Goal: Navigation & Orientation: Find specific page/section

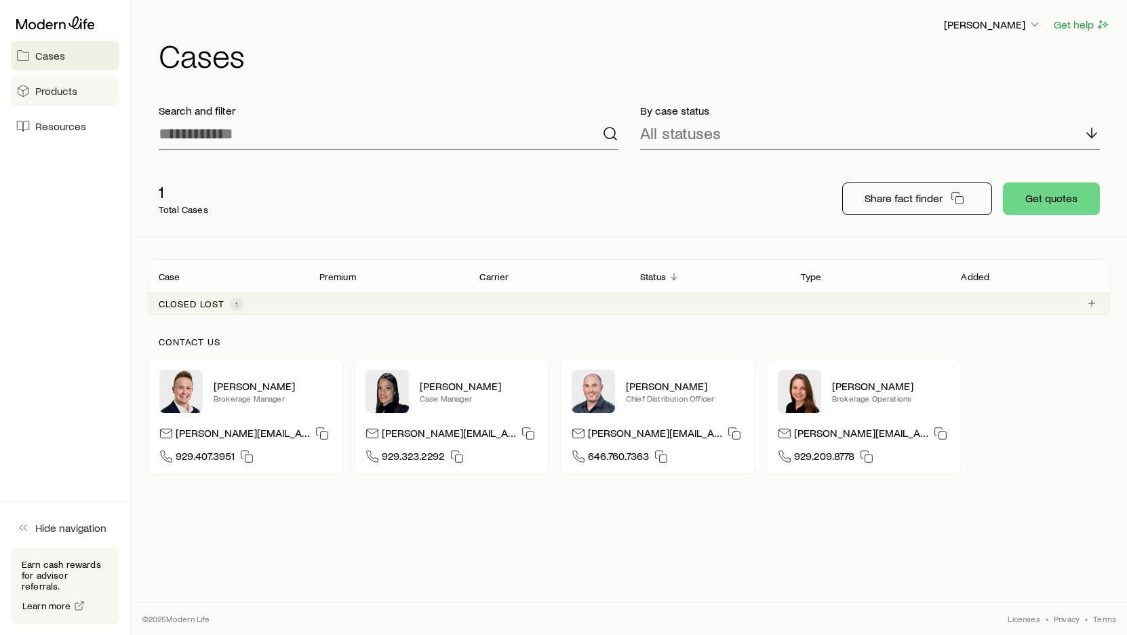
click at [77, 94] on link "Products" at bounding box center [65, 91] width 108 height 30
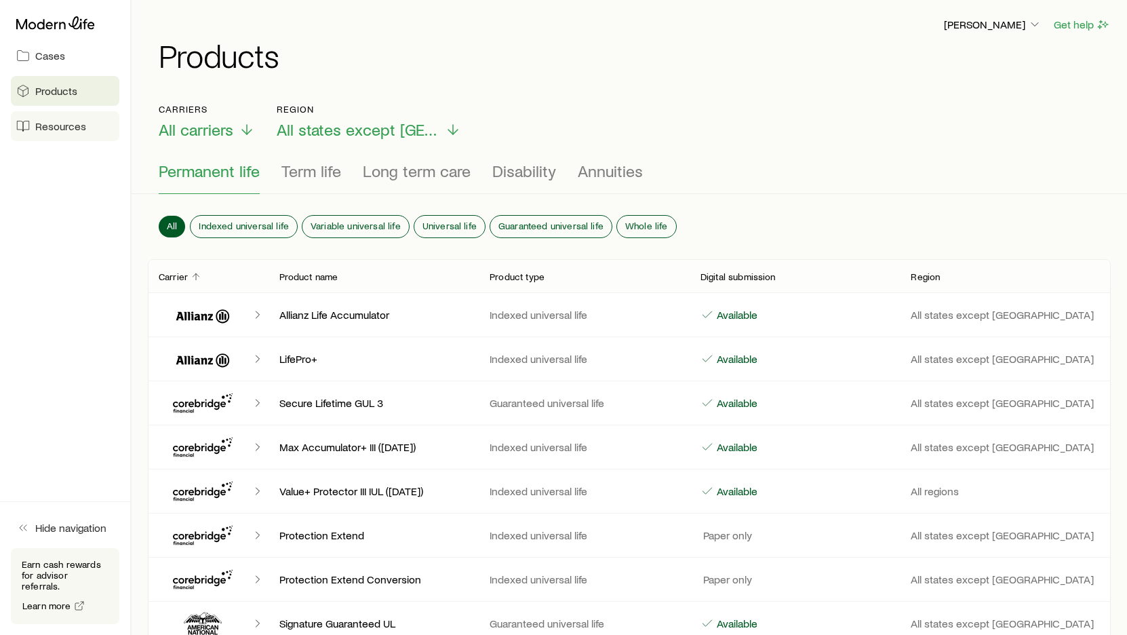
click at [68, 123] on span "Resources" at bounding box center [60, 126] width 51 height 14
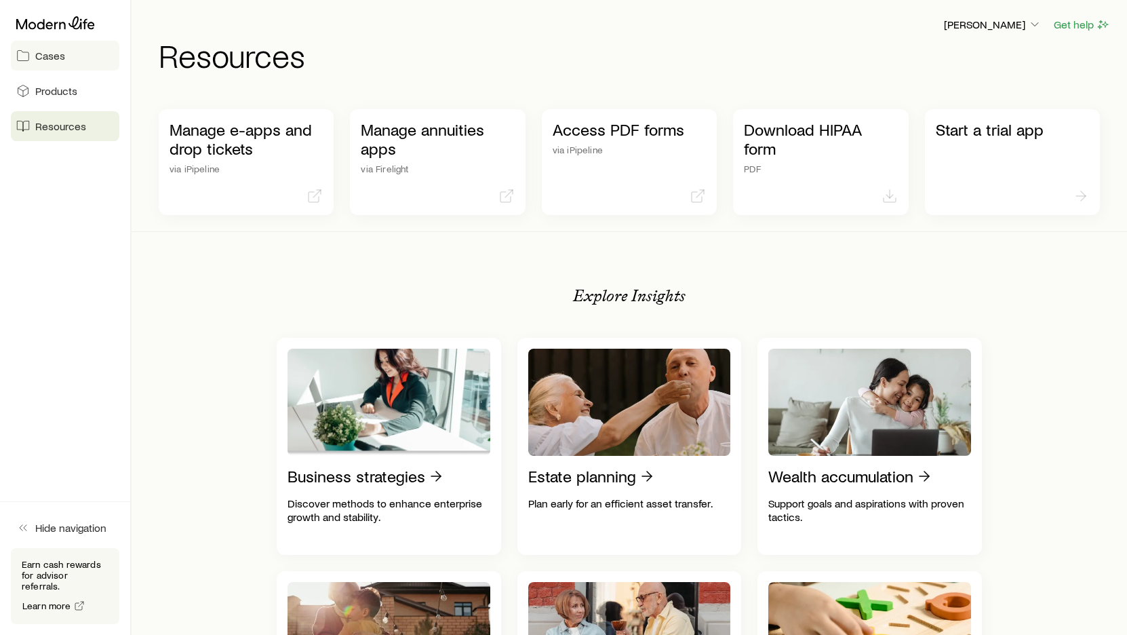
click at [69, 60] on link "Cases" at bounding box center [65, 56] width 108 height 30
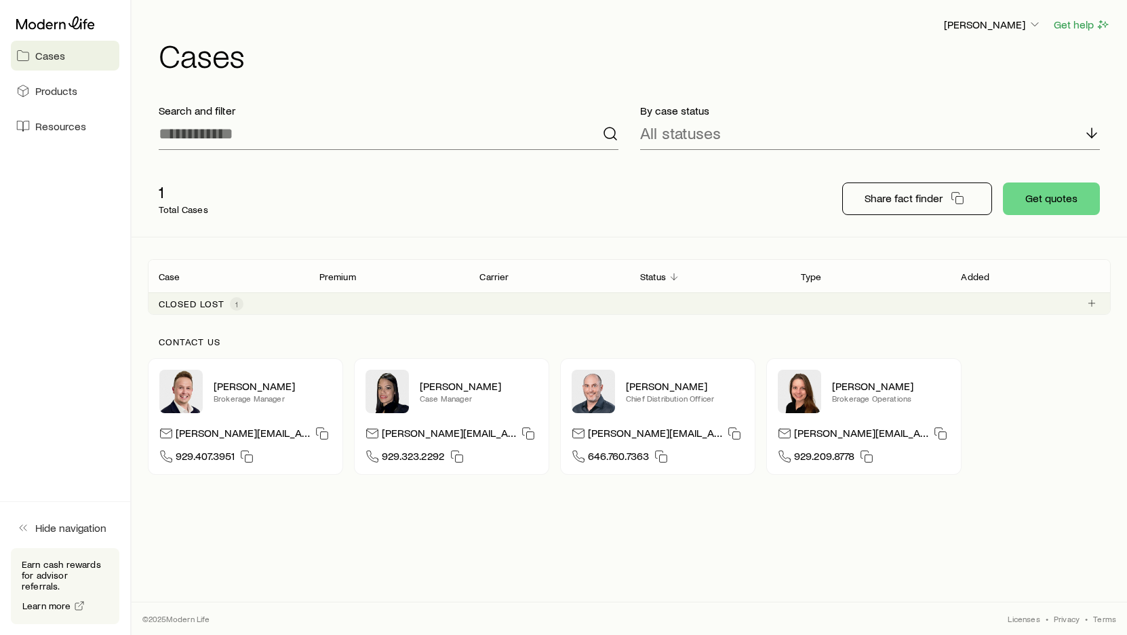
click at [74, 108] on div "Cases Products Resources" at bounding box center [65, 76] width 130 height 152
click at [85, 128] on link "Resources" at bounding box center [65, 126] width 108 height 30
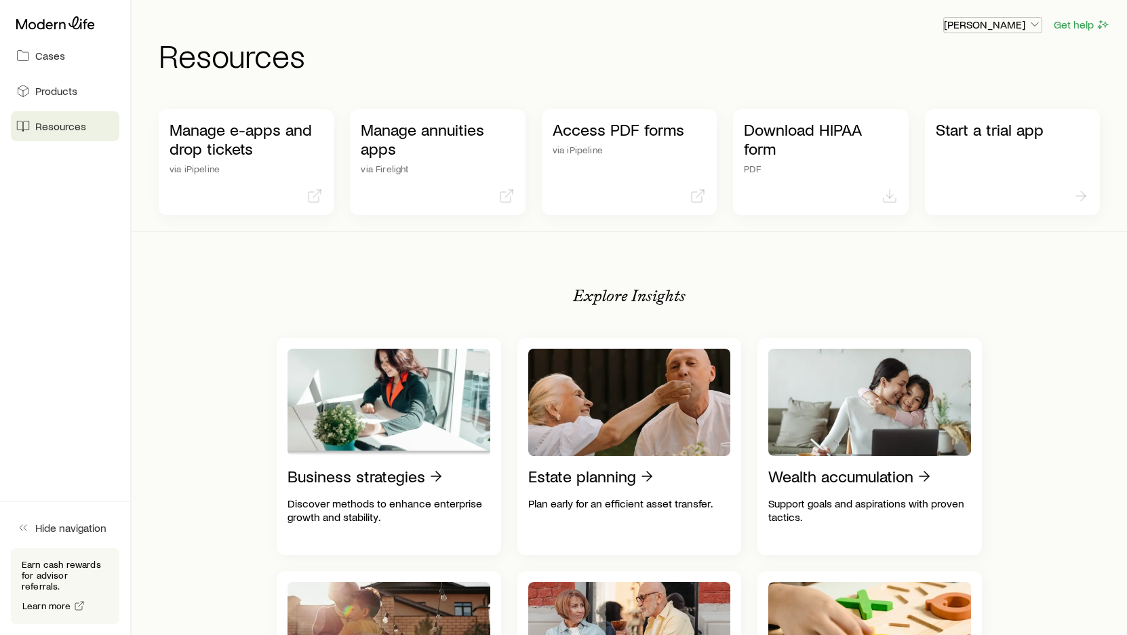
click at [1025, 24] on p "[PERSON_NAME]" at bounding box center [993, 25] width 98 height 14
click at [974, 66] on span "Licenses and contracts" at bounding box center [965, 62] width 111 height 14
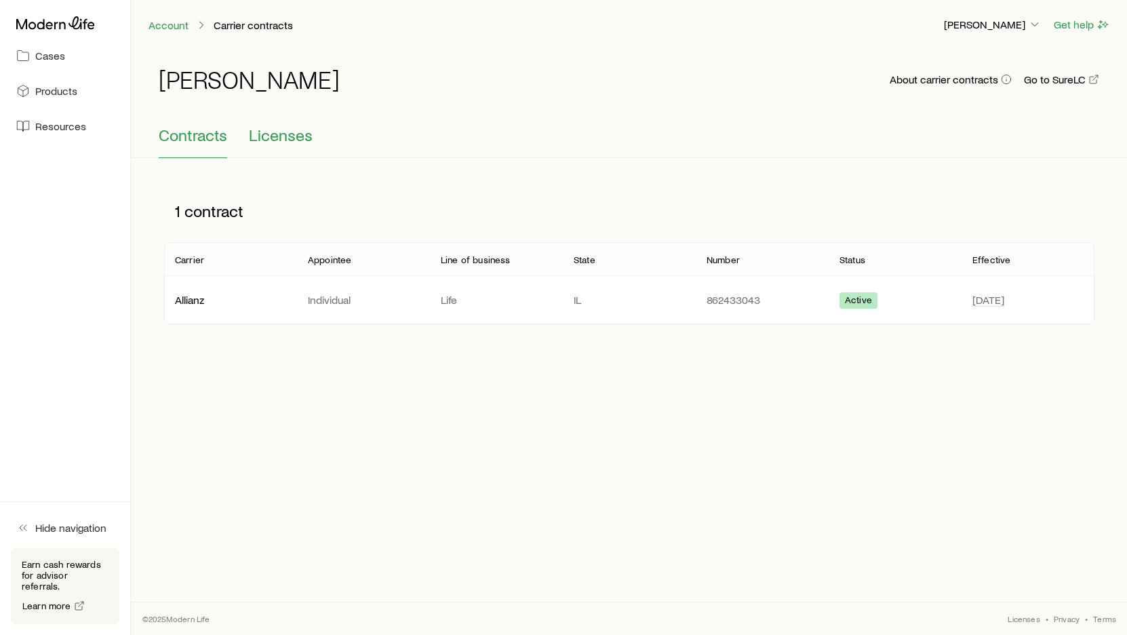
click at [294, 139] on span "Licenses" at bounding box center [281, 134] width 64 height 19
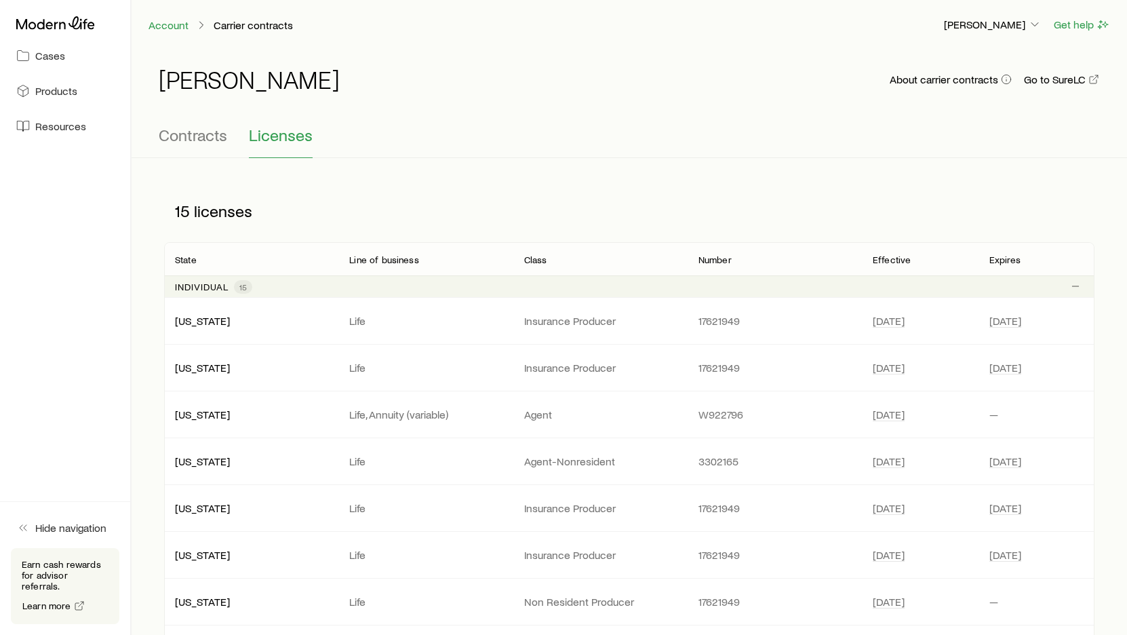
click at [244, 136] on div "Contracts Licenses" at bounding box center [629, 141] width 941 height 33
click at [210, 138] on span "Contracts" at bounding box center [193, 134] width 68 height 19
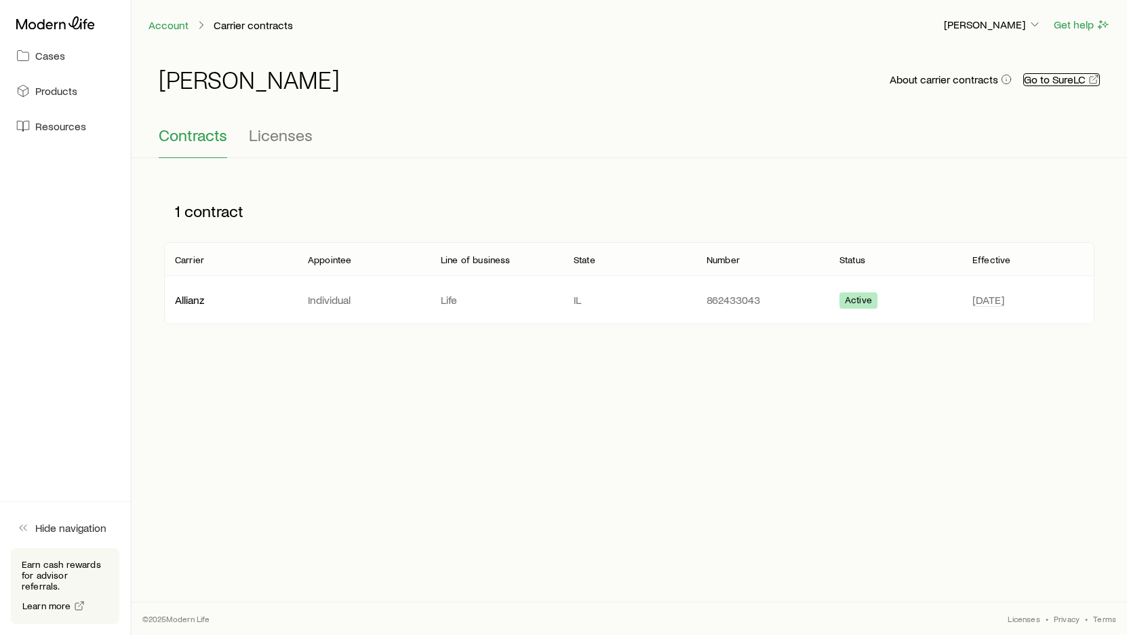
click at [1036, 80] on link "Go to SureLC" at bounding box center [1061, 79] width 77 height 13
click at [273, 22] on p "Carrier contracts" at bounding box center [253, 25] width 79 height 14
click at [157, 28] on link "Account" at bounding box center [168, 25] width 41 height 13
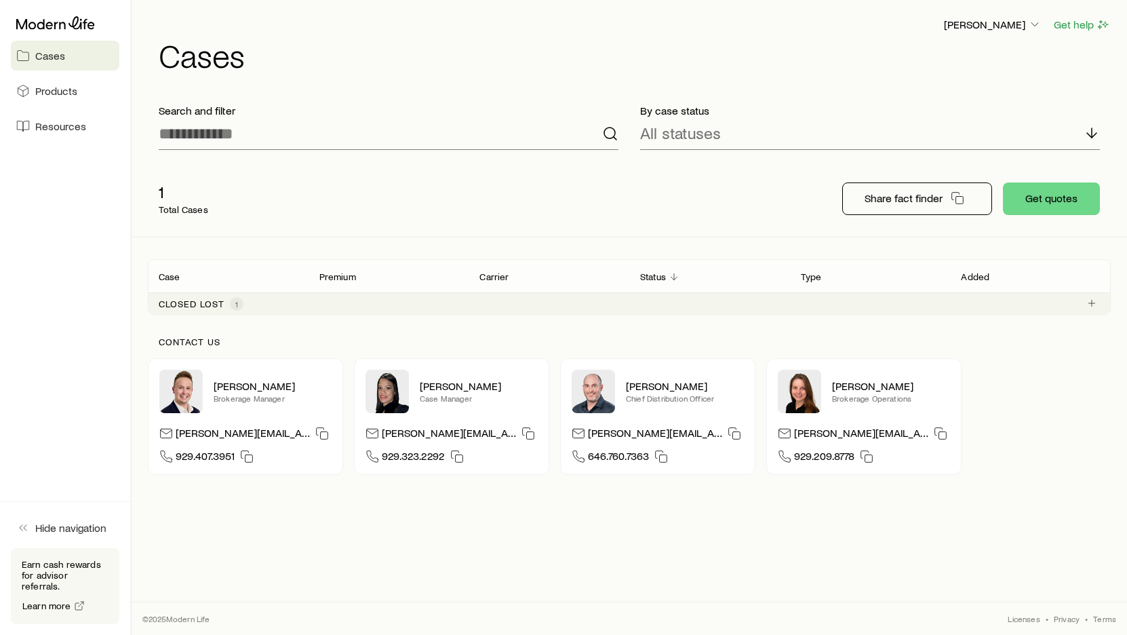
drag, startPoint x: 284, startPoint y: 35, endPoint x: 230, endPoint y: 41, distance: 53.9
click at [281, 35] on header "[PERSON_NAME] Get help Cases" at bounding box center [629, 43] width 963 height 55
click at [70, 87] on span "Products" at bounding box center [56, 91] width 42 height 14
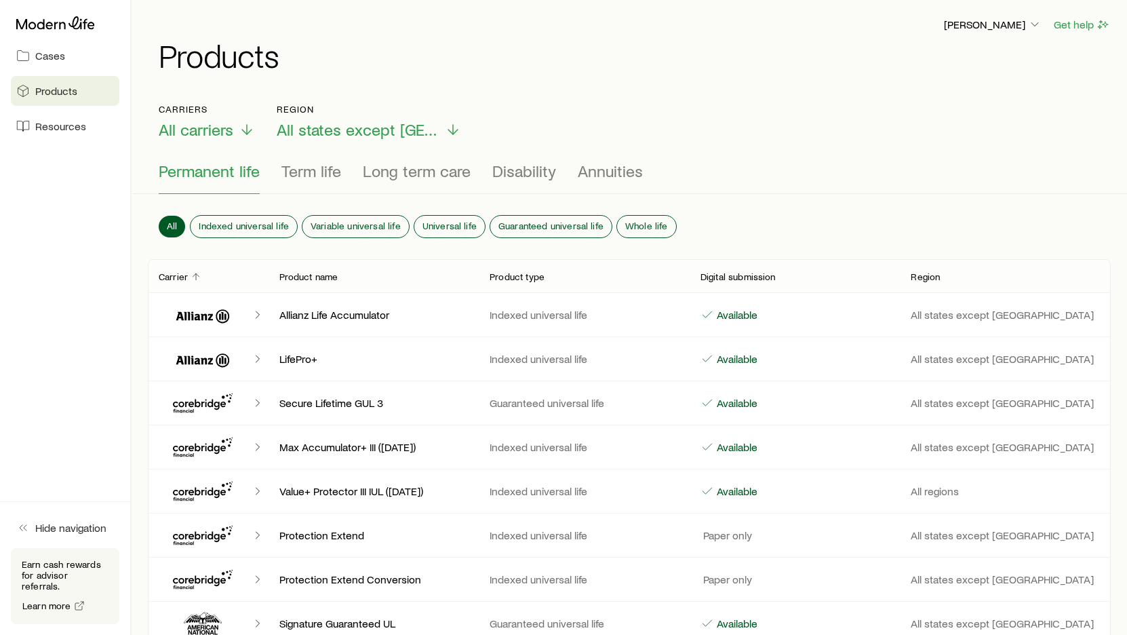
drag, startPoint x: 345, startPoint y: 336, endPoint x: 311, endPoint y: 327, distance: 35.0
click at [345, 336] on div "Allianz Life Accumulator Indexed universal life Available All states except [GE…" at bounding box center [629, 314] width 963 height 43
click at [243, 309] on div "Client cases" at bounding box center [214, 314] width 110 height 33
click at [210, 312] on icon "Client cases" at bounding box center [202, 314] width 81 height 33
click at [329, 314] on p "Allianz Life Accumulator" at bounding box center [373, 315] width 189 height 14
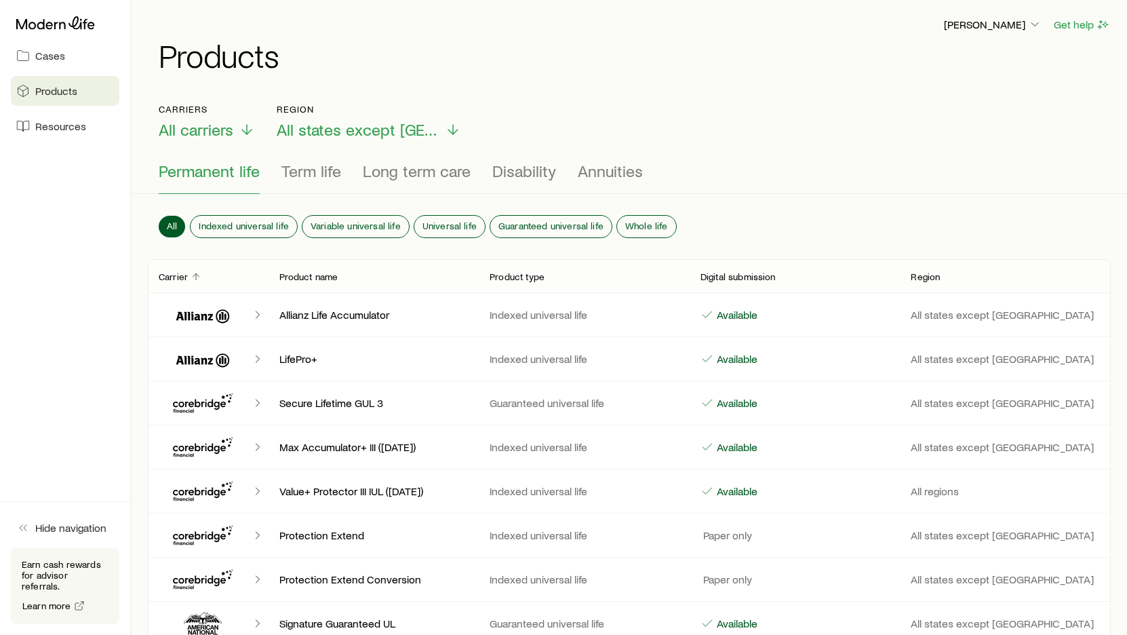
drag, startPoint x: 277, startPoint y: 308, endPoint x: 285, endPoint y: 291, distance: 19.7
click at [277, 308] on div "Allianz Life Accumulator" at bounding box center [373, 315] width 211 height 14
click at [78, 127] on span "Resources" at bounding box center [60, 126] width 51 height 14
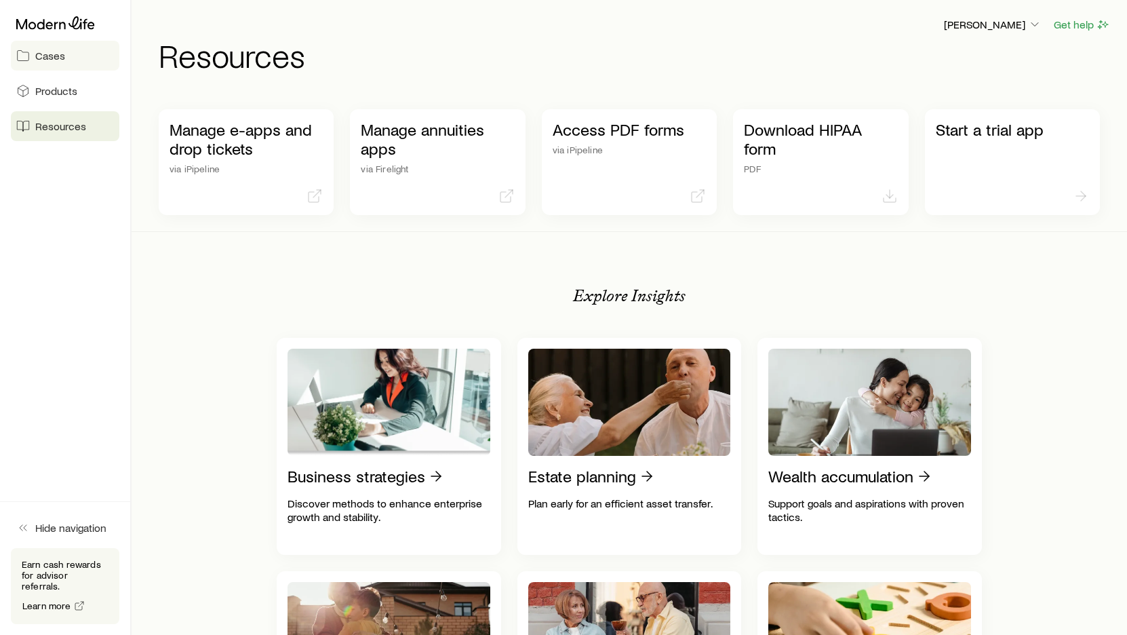
click at [69, 62] on link "Cases" at bounding box center [65, 56] width 108 height 30
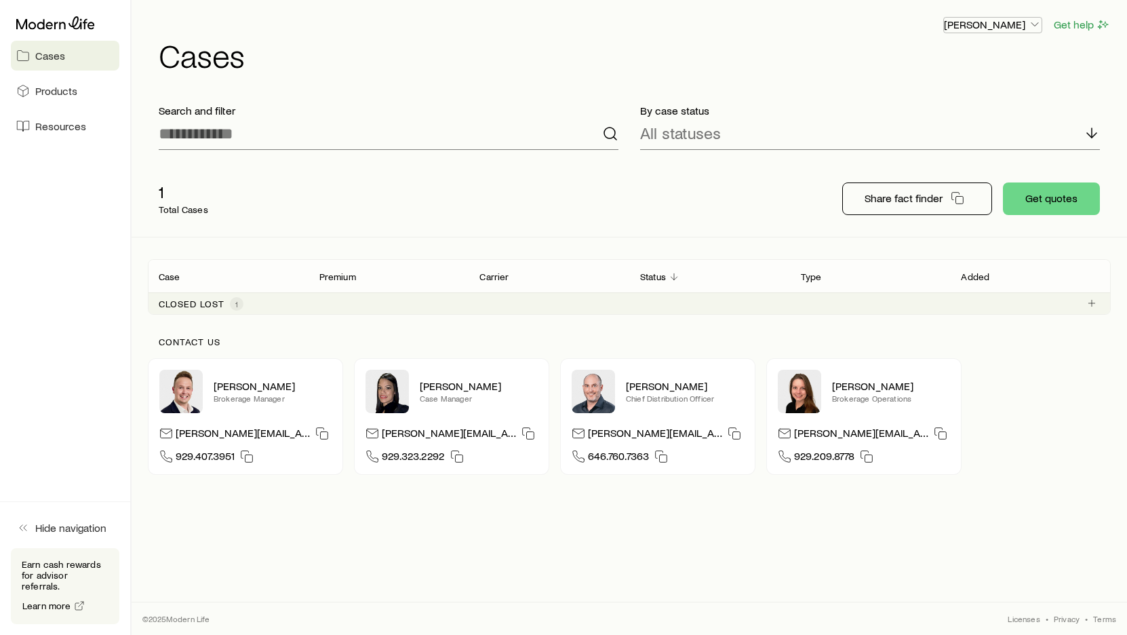
click at [999, 18] on p "[PERSON_NAME]" at bounding box center [993, 25] width 98 height 14
click at [984, 60] on span "Licenses and contracts" at bounding box center [965, 62] width 111 height 14
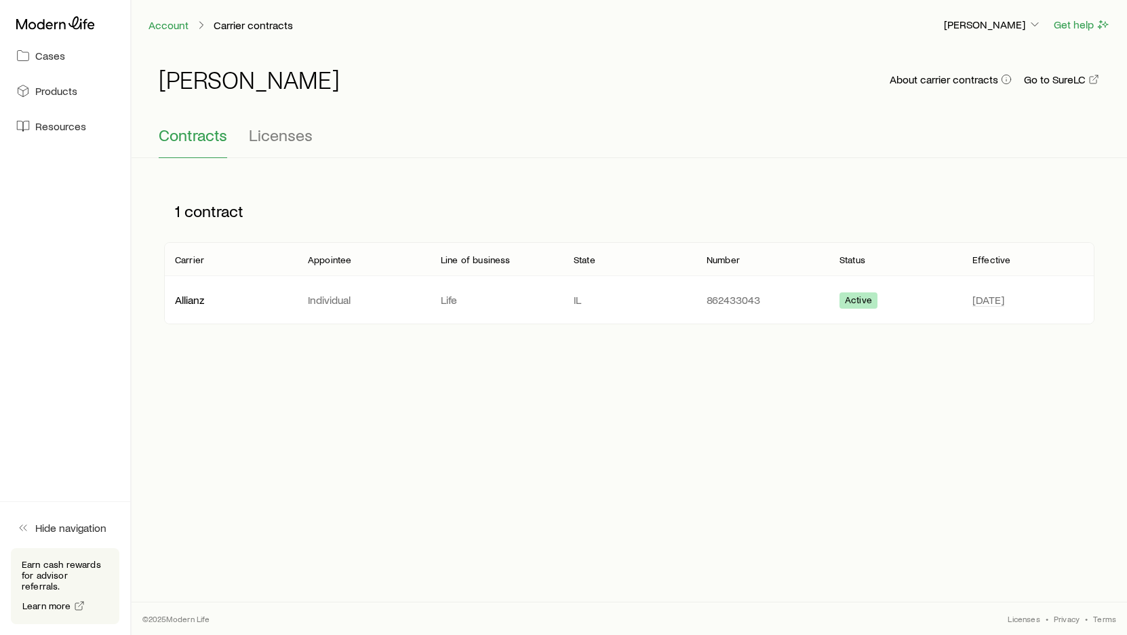
click at [222, 27] on p "Carrier contracts" at bounding box center [253, 25] width 79 height 14
click at [197, 131] on span "Contracts" at bounding box center [193, 134] width 68 height 19
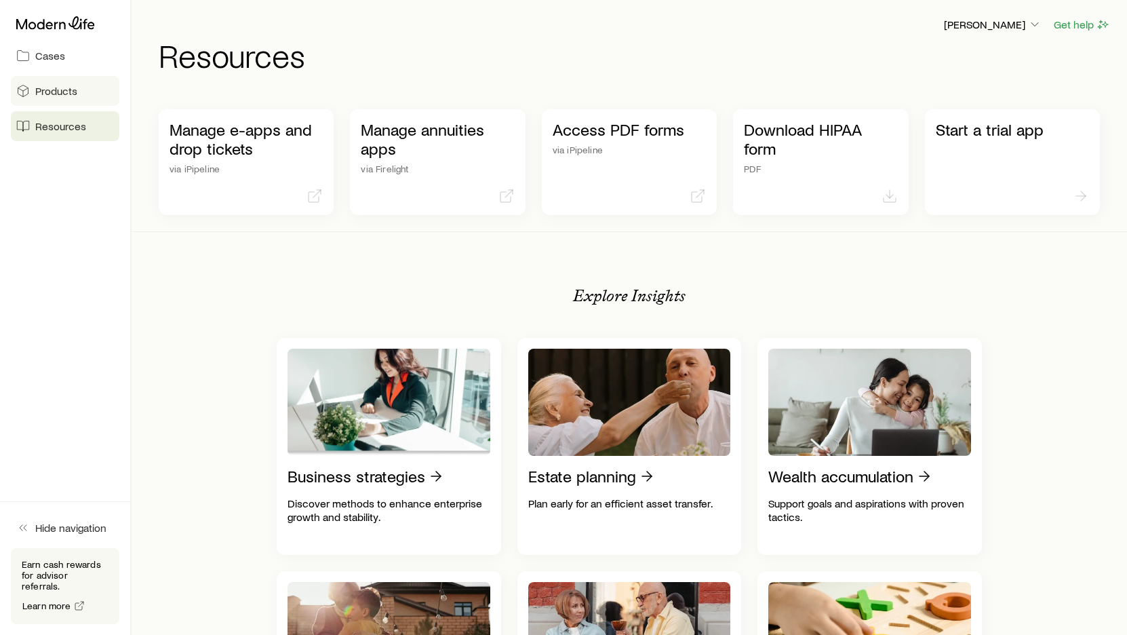
click at [80, 92] on link "Products" at bounding box center [65, 91] width 108 height 30
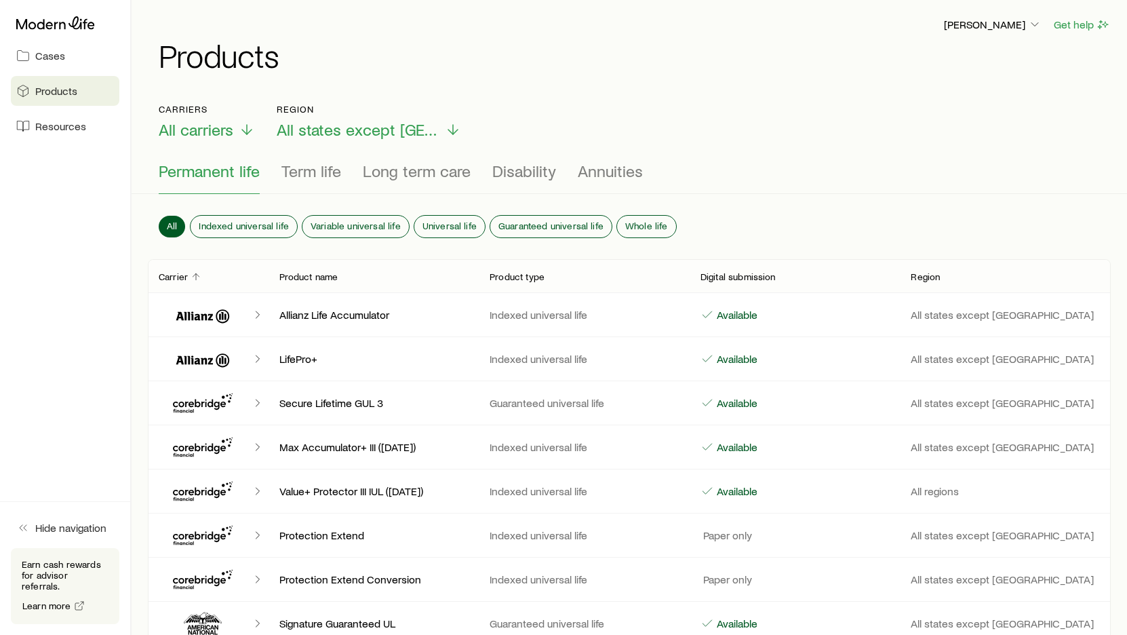
click at [72, 54] on link "Cases" at bounding box center [65, 56] width 108 height 30
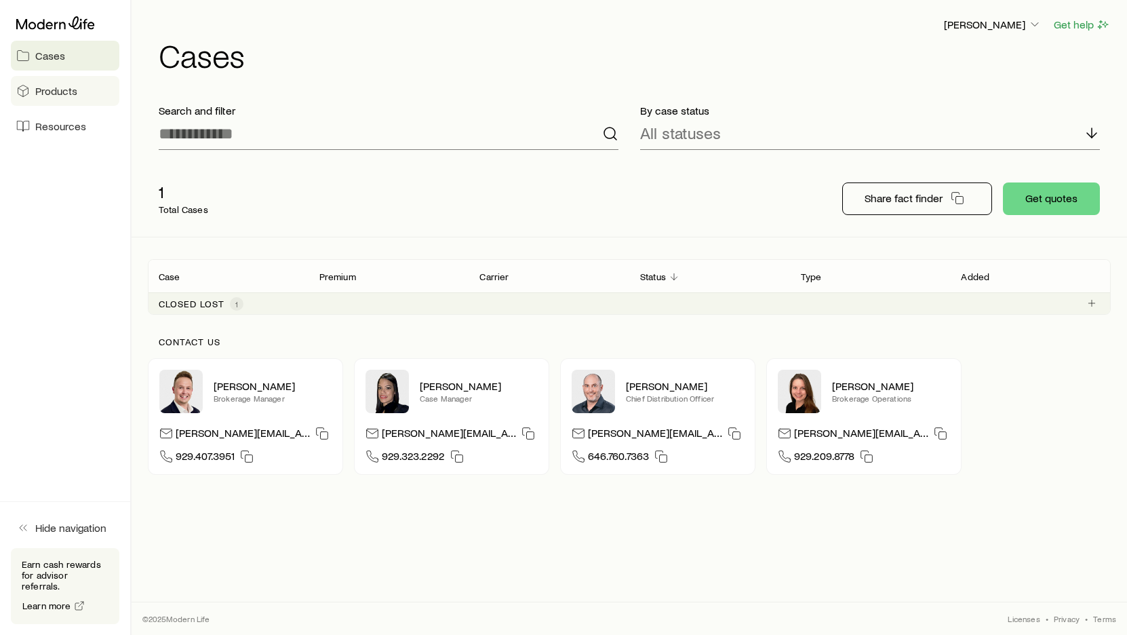
click at [72, 100] on link "Products" at bounding box center [65, 91] width 108 height 30
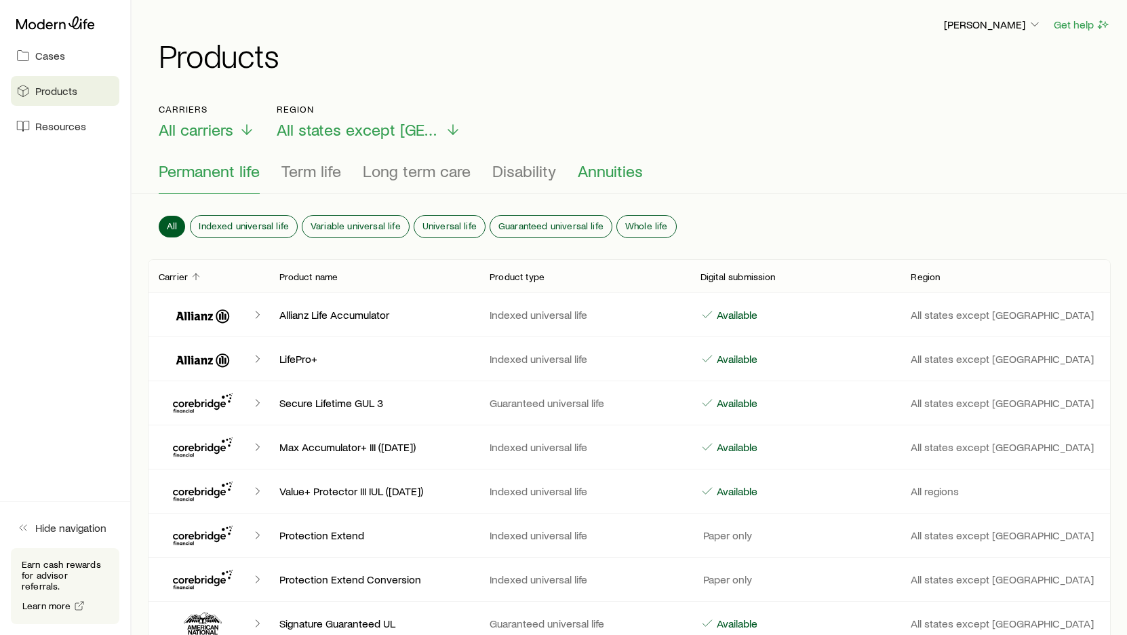
click at [593, 174] on span "Annuities" at bounding box center [610, 170] width 65 height 19
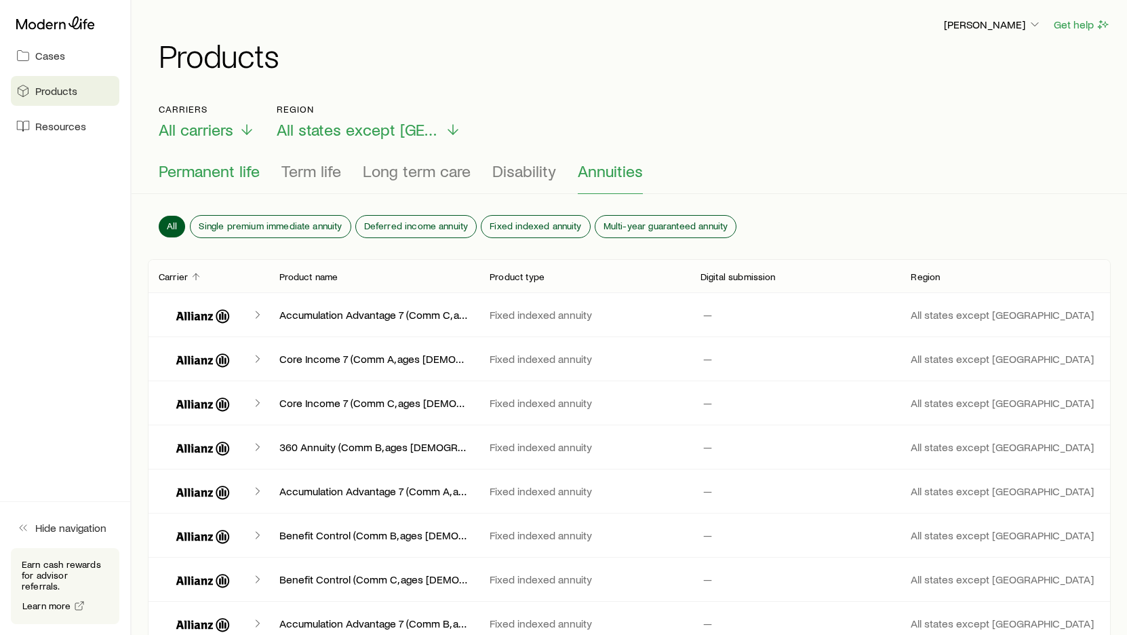
click at [199, 168] on span "Permanent life" at bounding box center [209, 170] width 101 height 19
